Goal: Communication & Community: Answer question/provide support

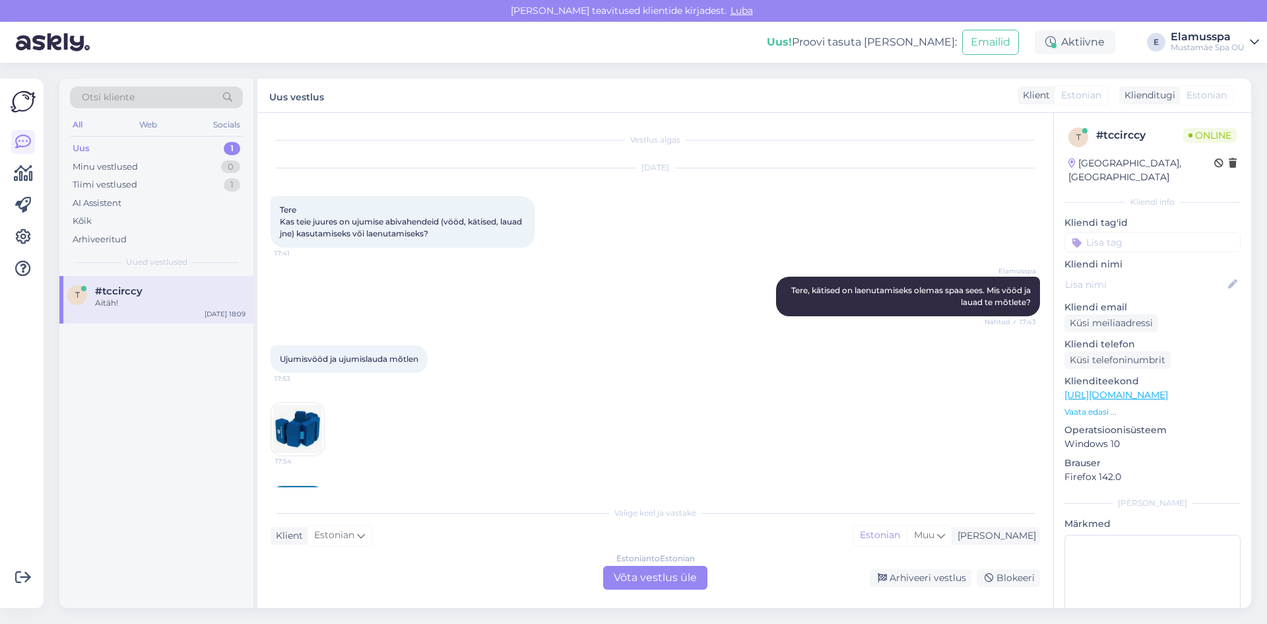
scroll to position [204, 0]
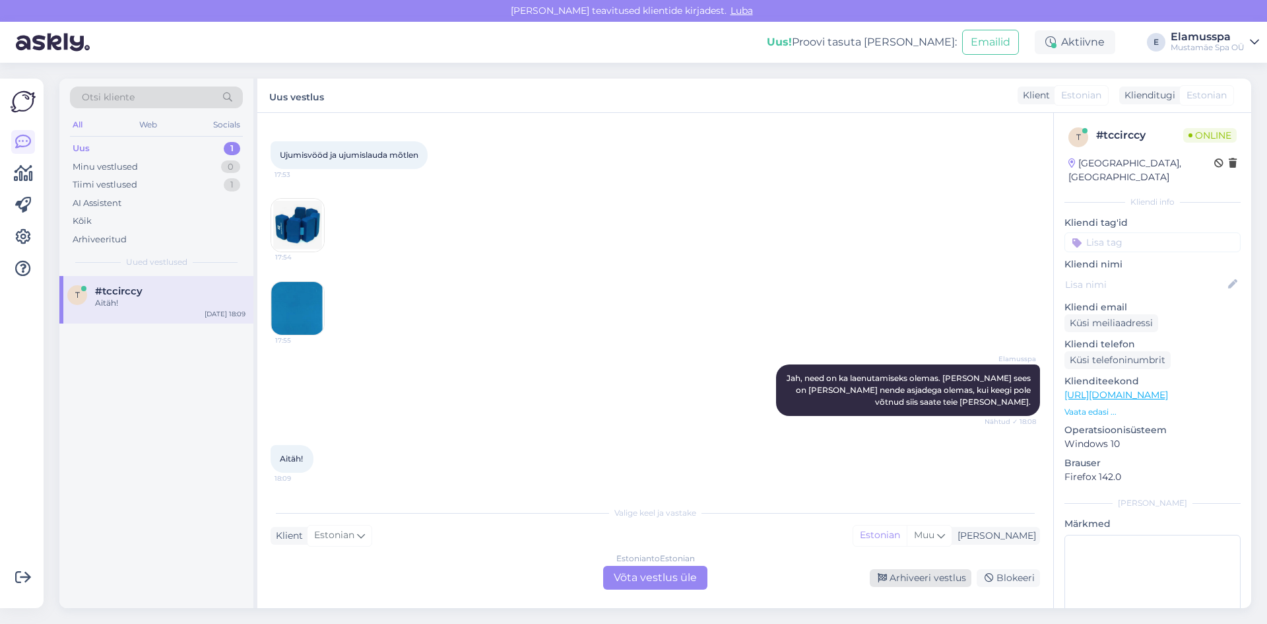
click at [893, 584] on div "Arhiveeri vestlus" at bounding box center [921, 578] width 102 height 18
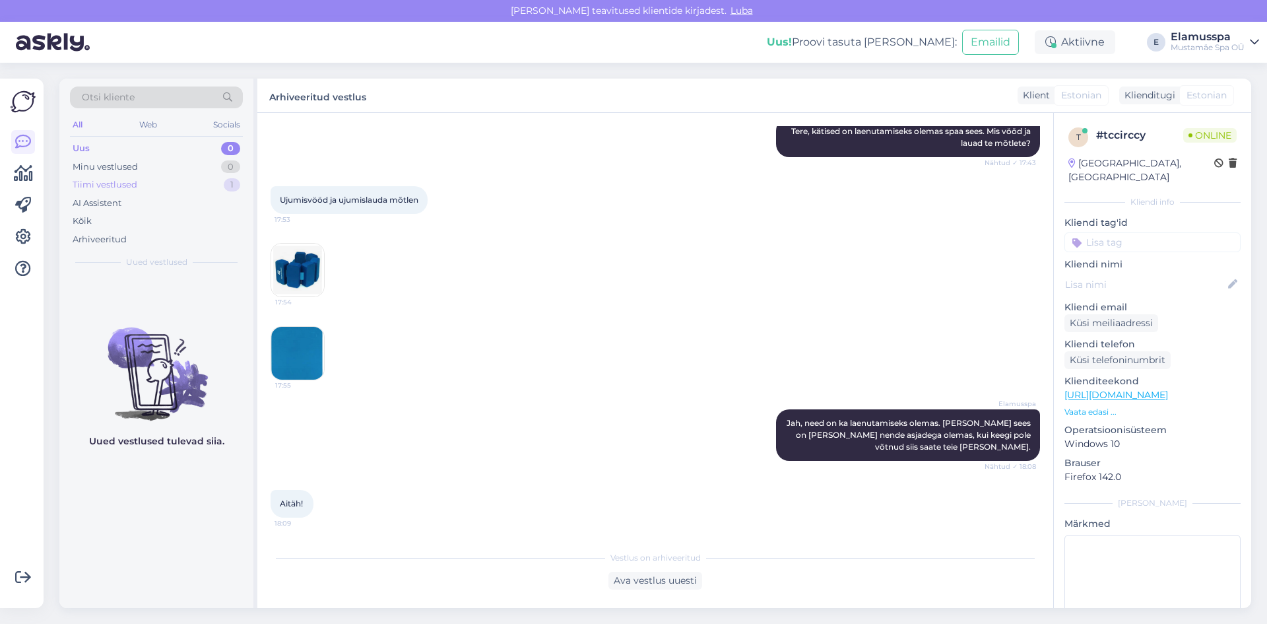
click at [96, 180] on div "Tiimi vestlused" at bounding box center [105, 184] width 65 height 13
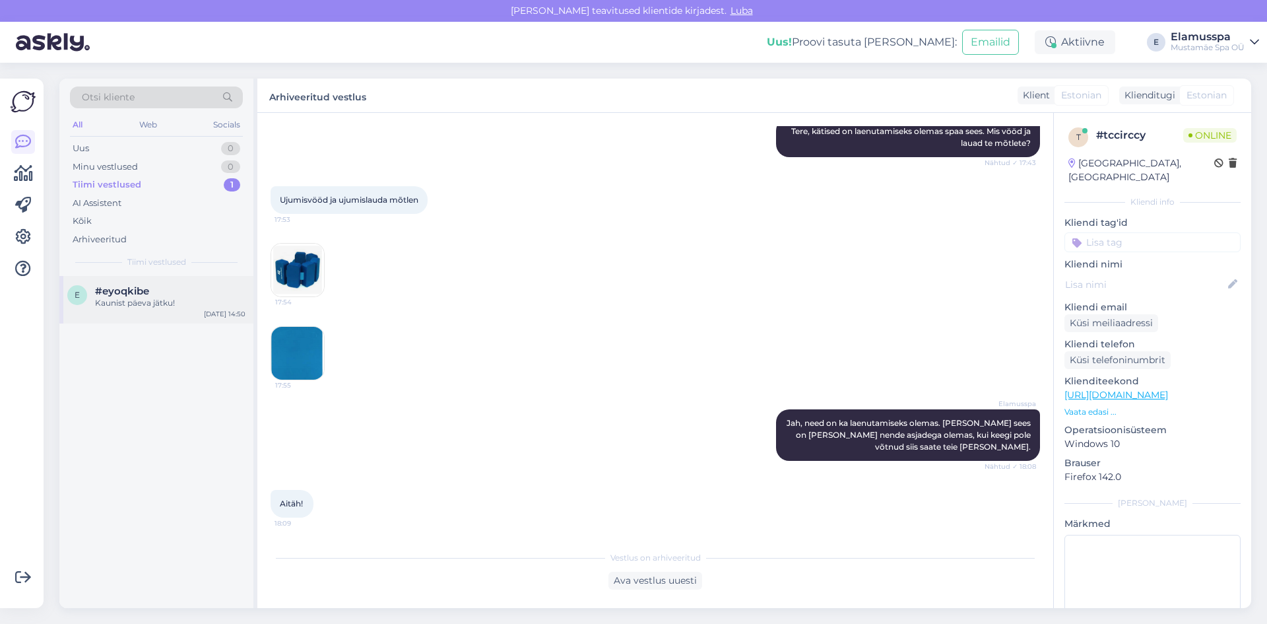
click at [137, 269] on div "Otsi kliente All Web Socials Uus 0 Minu vestlused 0 Tiimi vestlused 1 AI Assist…" at bounding box center [156, 177] width 194 height 197
click at [133, 293] on span "#eyoqkibe" at bounding box center [122, 291] width 54 height 12
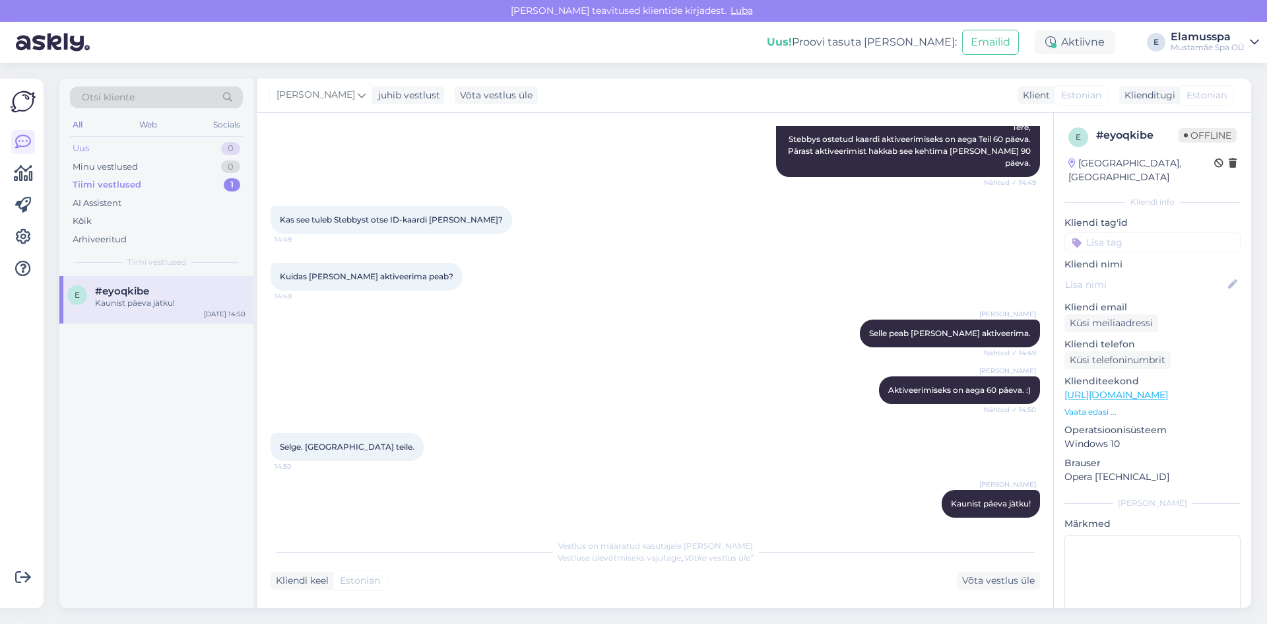
click at [223, 149] on div "0" at bounding box center [230, 148] width 19 height 13
click at [151, 296] on div "#vut9ne6v 1" at bounding box center [170, 291] width 151 height 12
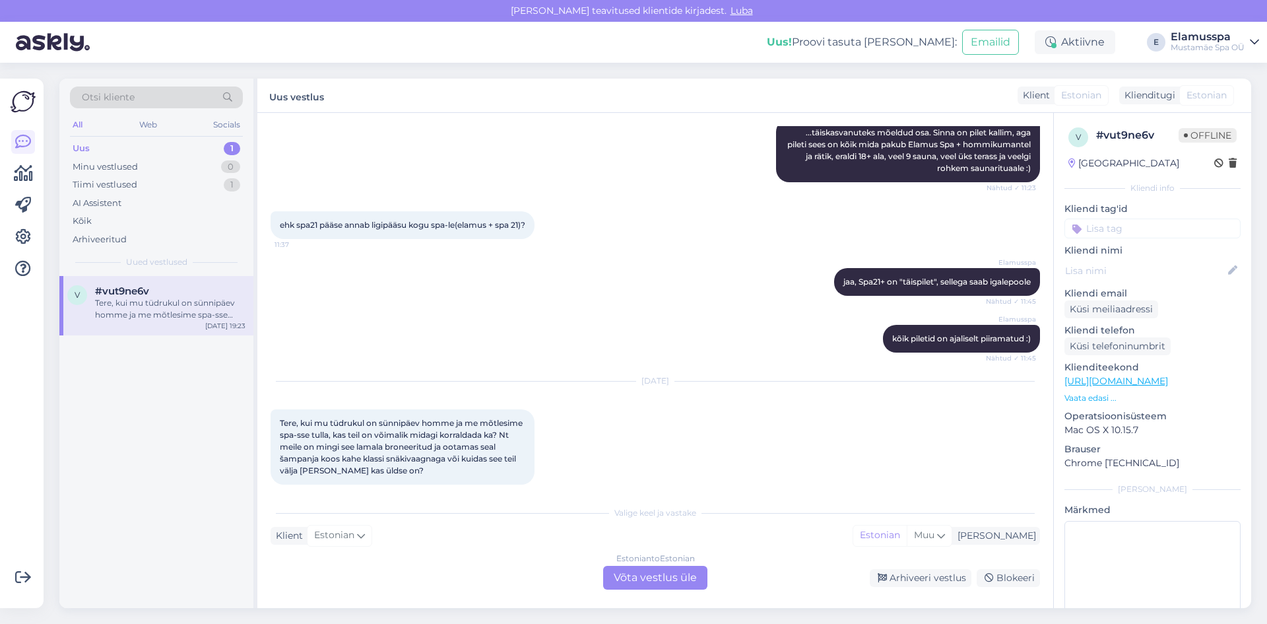
click at [658, 583] on div "Estonian to Estonian Võta vestlus üle" at bounding box center [655, 578] width 104 height 24
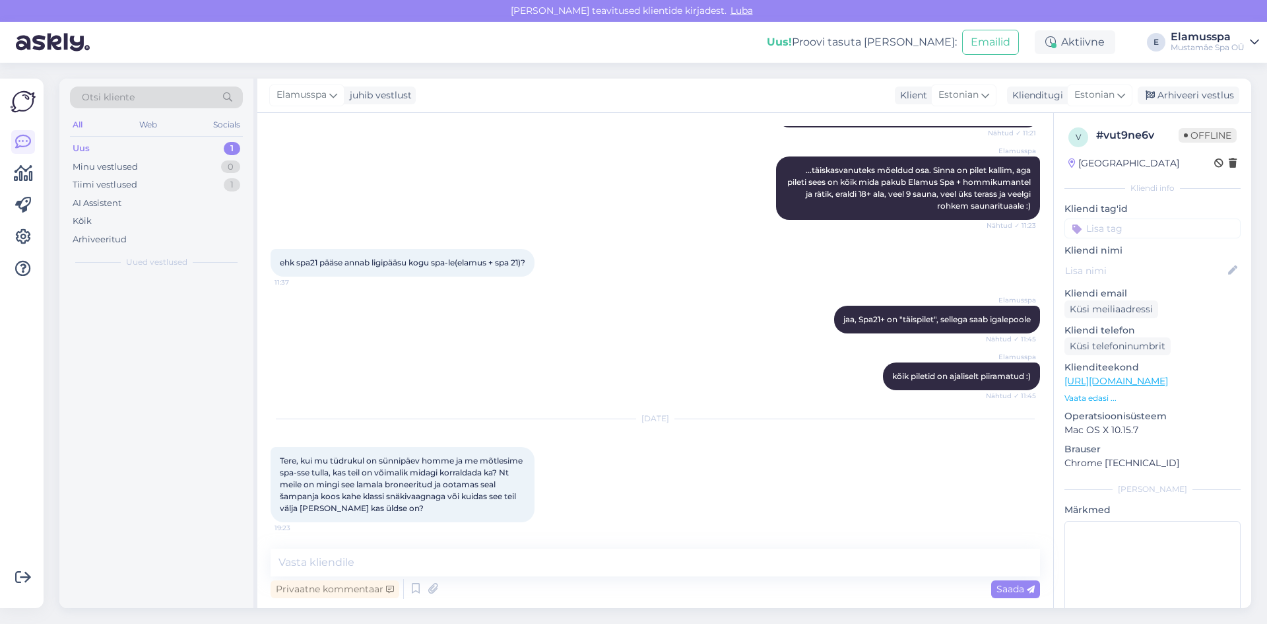
scroll to position [317, 0]
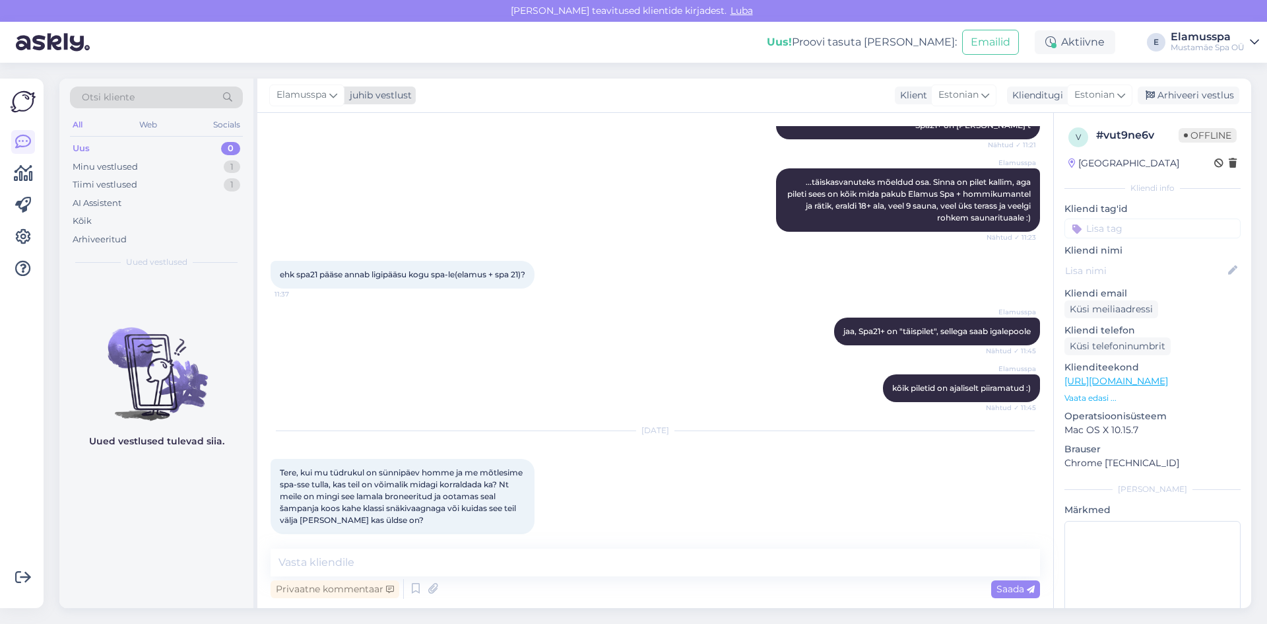
click at [333, 94] on icon at bounding box center [333, 95] width 8 height 15
click at [346, 190] on div "[PERSON_NAME]" at bounding box center [343, 187] width 114 height 16
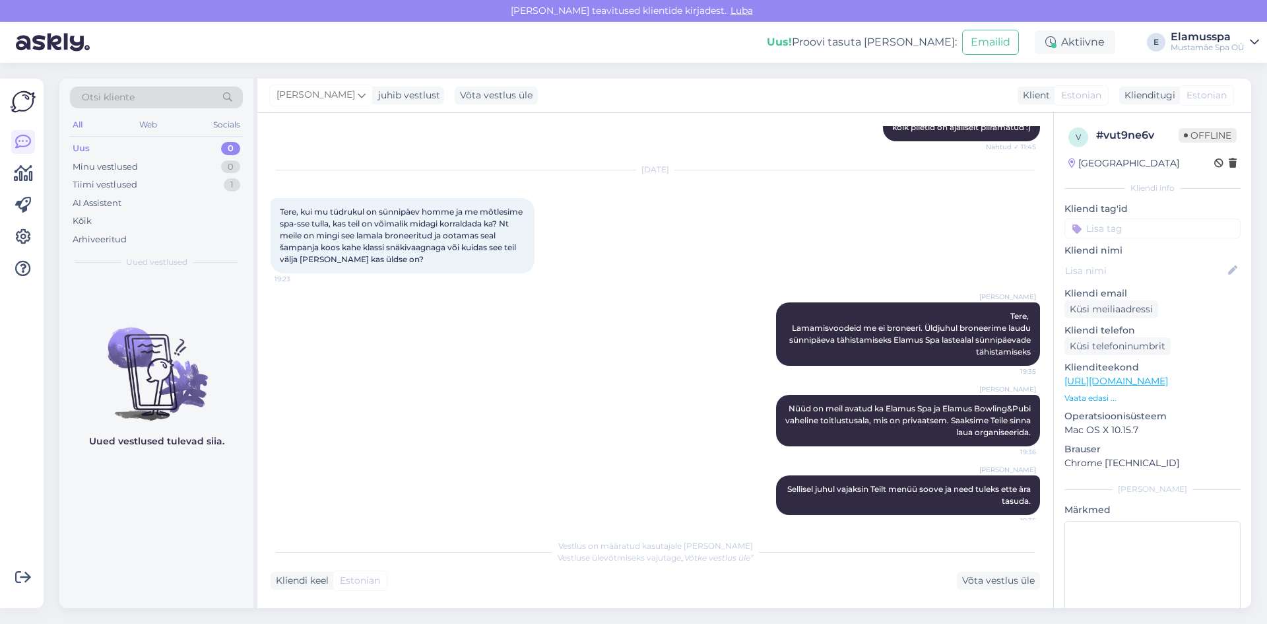
scroll to position [644, 0]
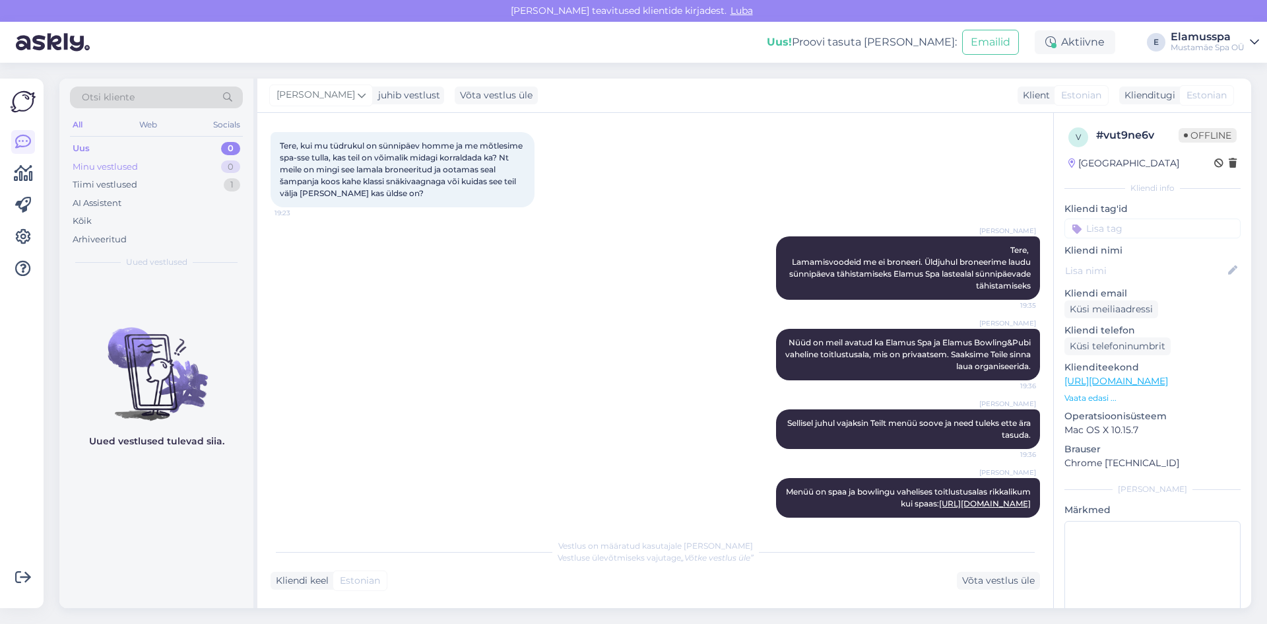
click at [114, 172] on div "Minu vestlused" at bounding box center [105, 166] width 65 height 13
